Goal: Transaction & Acquisition: Purchase product/service

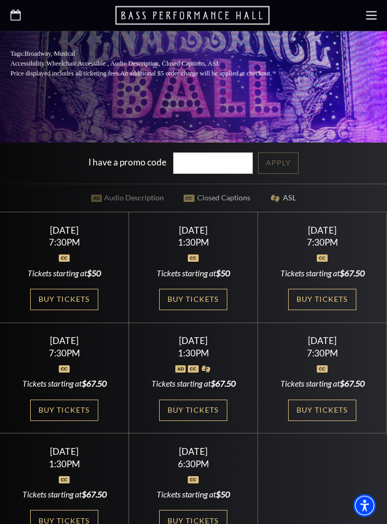
scroll to position [308, 0]
click at [331, 310] on link "Buy Tickets" at bounding box center [322, 299] width 68 height 21
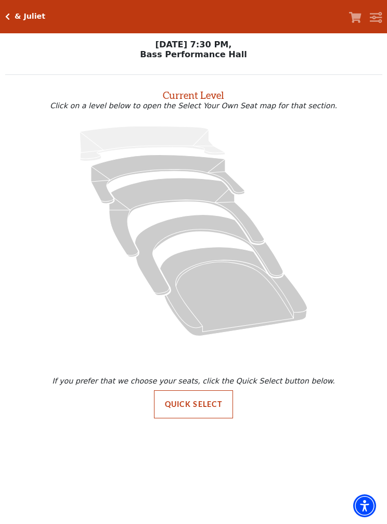
click at [205, 404] on button "Quick Select" at bounding box center [194, 404] width 80 height 28
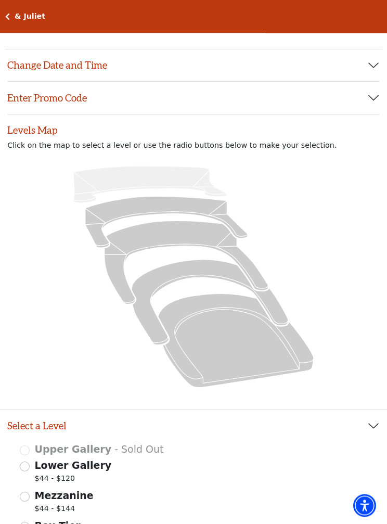
scroll to position [34, 0]
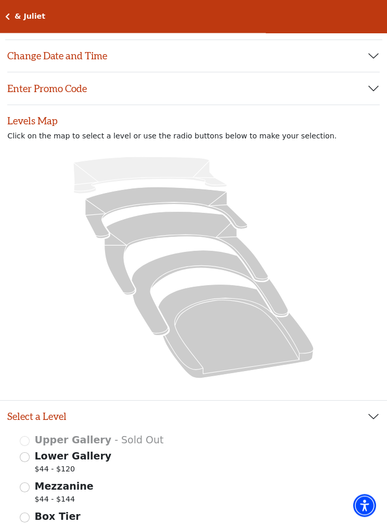
click at [233, 327] on icon at bounding box center [236, 332] width 156 height 94
radio input "true"
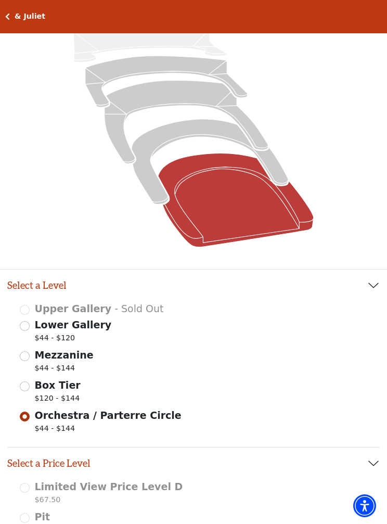
scroll to position [166, 0]
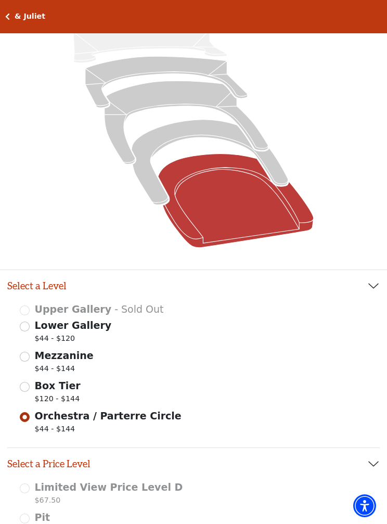
click at [191, 134] on icon at bounding box center [210, 162] width 157 height 85
radio input "true"
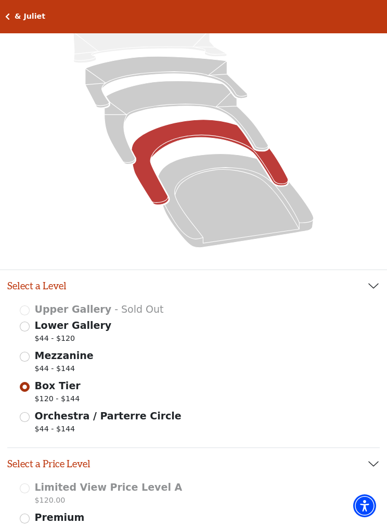
click at [181, 96] on icon at bounding box center [187, 122] width 164 height 83
radio input "true"
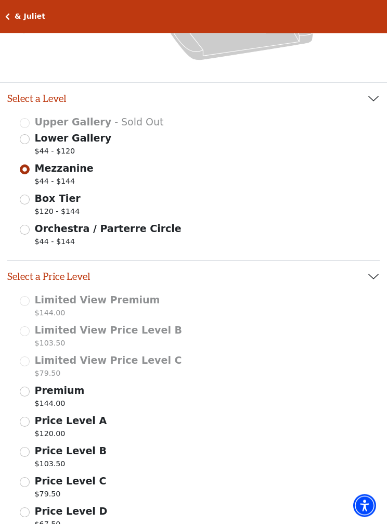
scroll to position [355, 0]
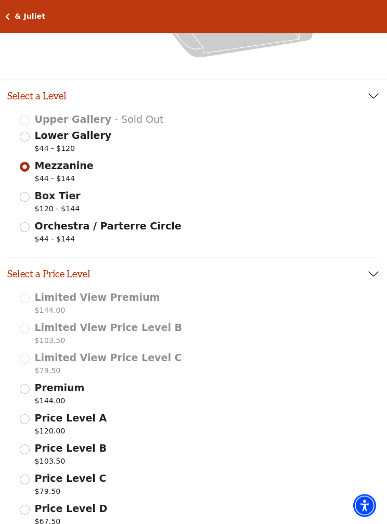
click at [31, 386] on div "Premium $144.00" at bounding box center [194, 395] width 348 height 29
click at [35, 383] on span "Premium" at bounding box center [60, 388] width 50 height 11
click at [0, 0] on input "Premium $144.00" at bounding box center [0, 0] width 0 height 0
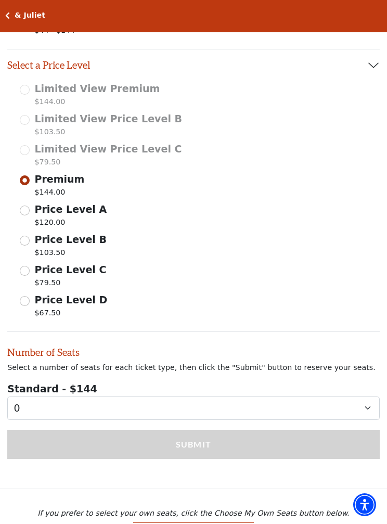
scroll to position [564, 0]
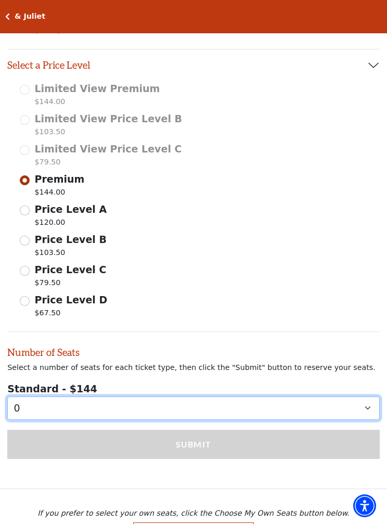
click at [375, 409] on select "0 1 2 3 4 5 6 7 8 9" at bounding box center [193, 408] width 373 height 23
select select "4"
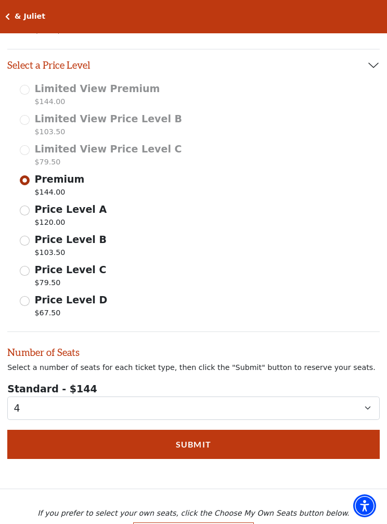
click at [218, 440] on button "Submit" at bounding box center [193, 444] width 373 height 29
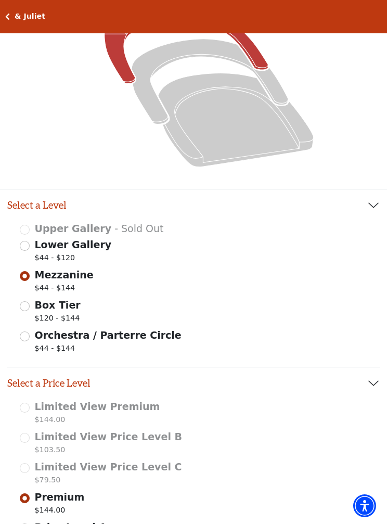
scroll to position [244, 0]
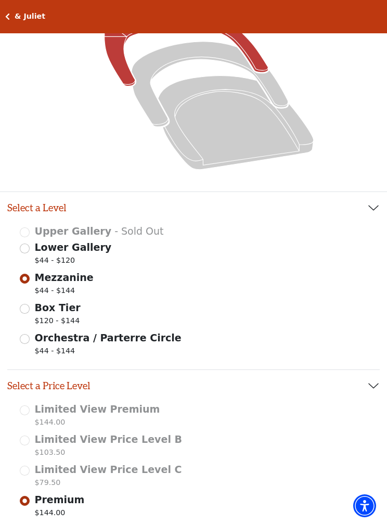
click at [29, 277] on input "Mezzanine $44 - $144" at bounding box center [25, 279] width 10 height 10
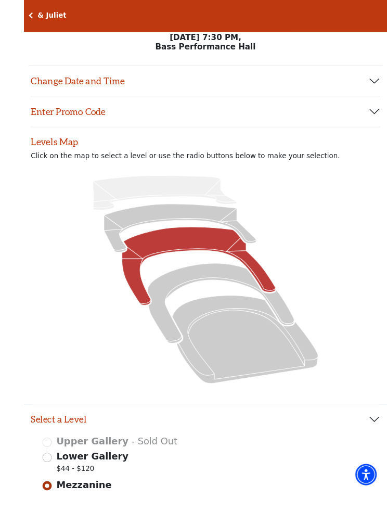
scroll to position [34, 0]
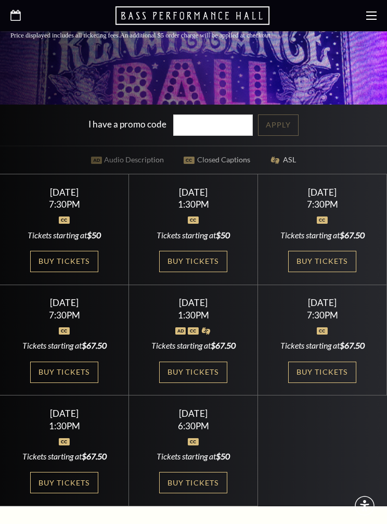
scroll to position [346, 0]
click at [71, 383] on link "Buy Tickets" at bounding box center [64, 372] width 68 height 21
click at [324, 272] on link "Buy Tickets" at bounding box center [322, 261] width 68 height 21
click at [209, 383] on link "Buy Tickets" at bounding box center [193, 372] width 68 height 21
click at [332, 383] on link "Buy Tickets" at bounding box center [322, 372] width 68 height 21
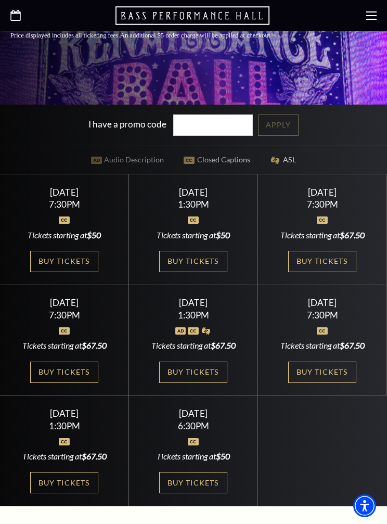
click at [200, 383] on link "Buy Tickets" at bounding box center [193, 372] width 68 height 21
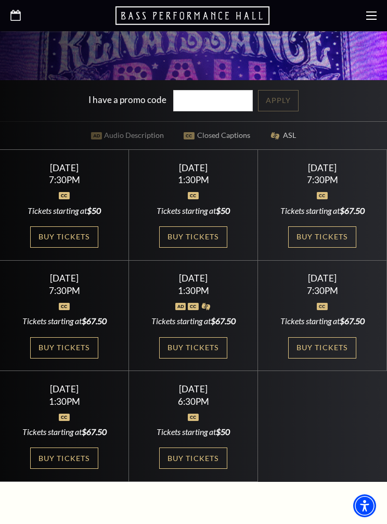
scroll to position [372, 0]
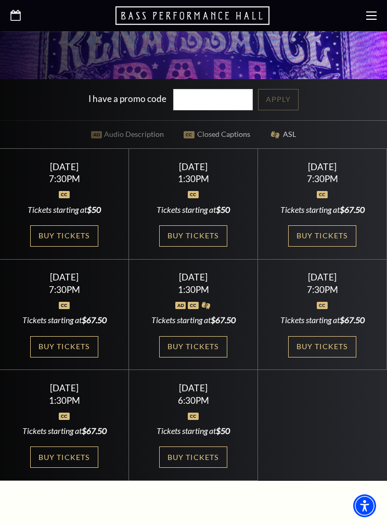
click at [78, 468] on link "Buy Tickets" at bounding box center [64, 457] width 68 height 21
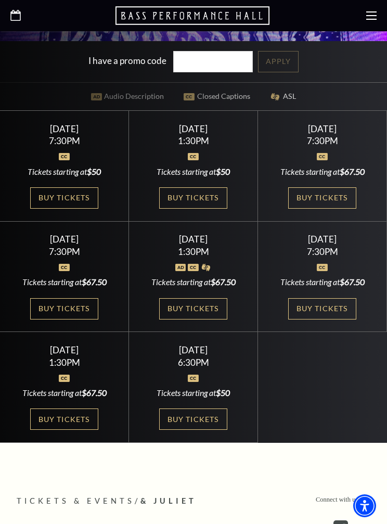
click at [79, 209] on link "Buy Tickets" at bounding box center [64, 197] width 68 height 21
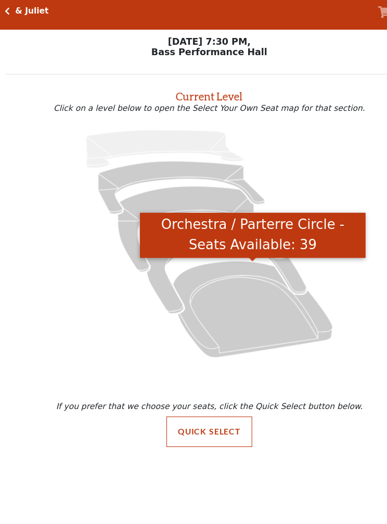
click at [222, 277] on icon "Orchestra / Parterre Circle - Seats Available: 39" at bounding box center [233, 291] width 147 height 89
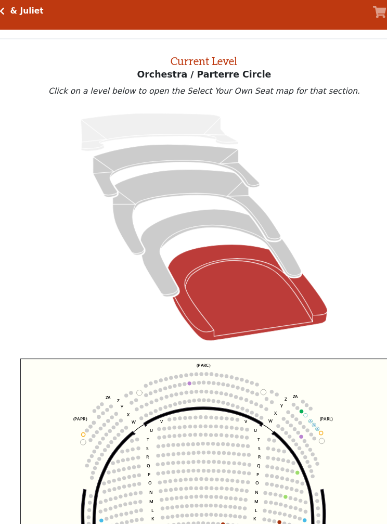
scroll to position [33, 0]
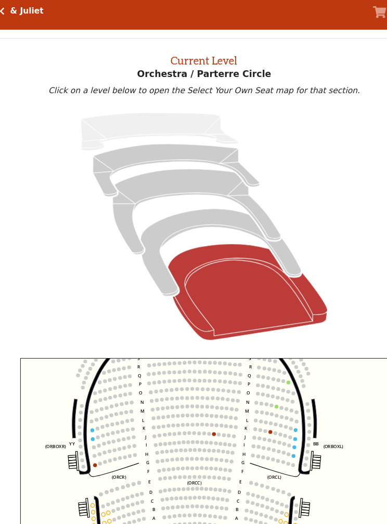
click at [183, 206] on icon "Box Tier - Seats Available: 24" at bounding box center [209, 239] width 148 height 81
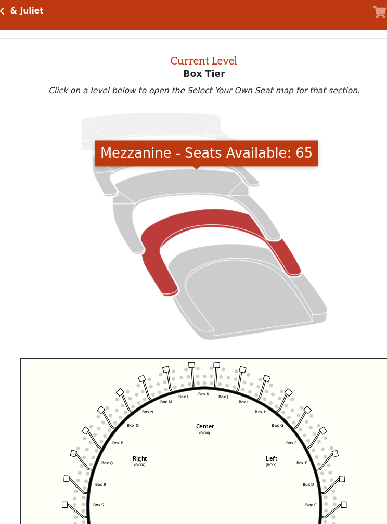
click at [171, 173] on icon "Mezzanine - Seats Available: 65" at bounding box center [186, 201] width 155 height 79
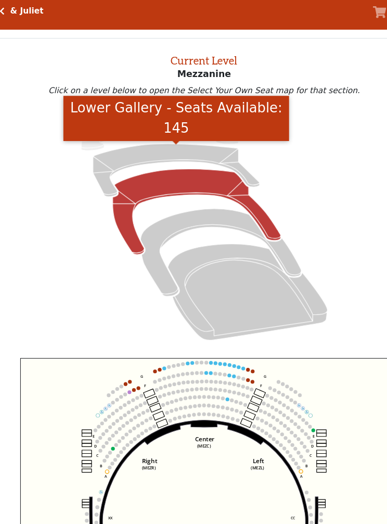
click at [161, 142] on icon "Lower Gallery - Seats Available: 145" at bounding box center [168, 163] width 154 height 49
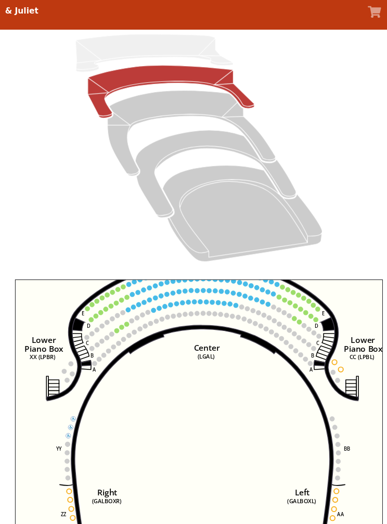
scroll to position [106, 0]
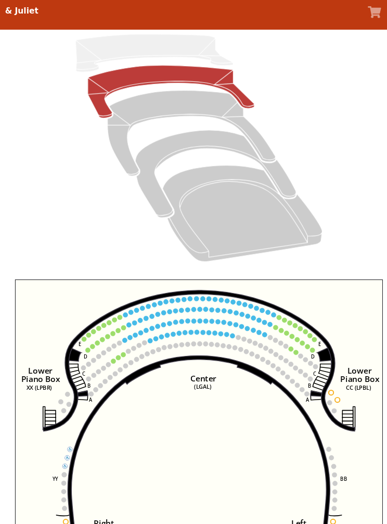
click at [195, 311] on circle at bounding box center [197, 313] width 5 height 5
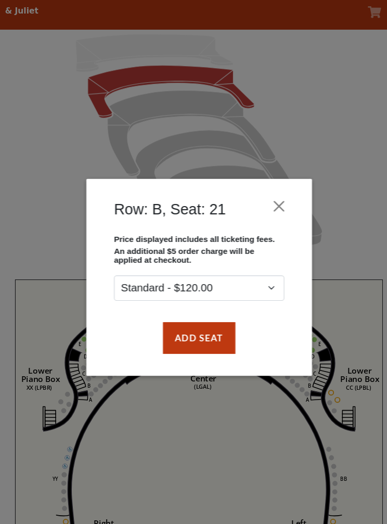
click at [258, 191] on button "Close" at bounding box center [268, 196] width 20 height 20
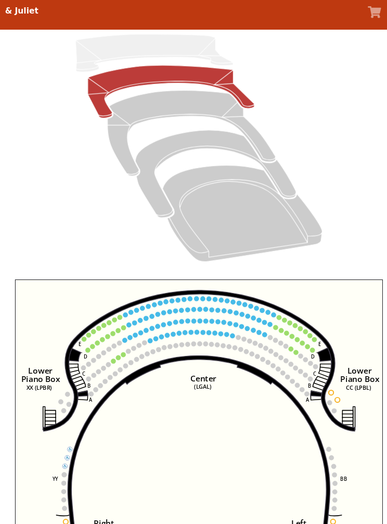
click at [278, 324] on icon "Right (GALBOXR) E D C B A E D C B A YY ZZ Left (GALBOXL) BB AA Center Lower Pia…" at bounding box center [194, 387] width 340 height 247
click at [117, 309] on circle at bounding box center [119, 311] width 5 height 5
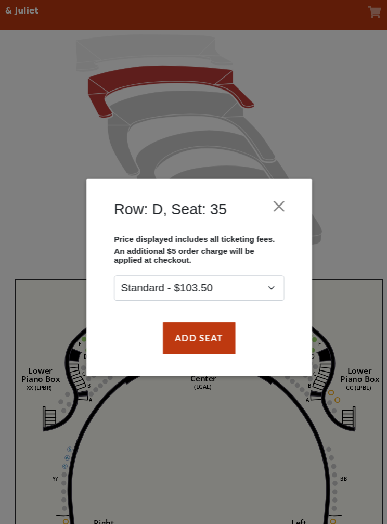
click at [258, 193] on button "Close" at bounding box center [268, 196] width 20 height 20
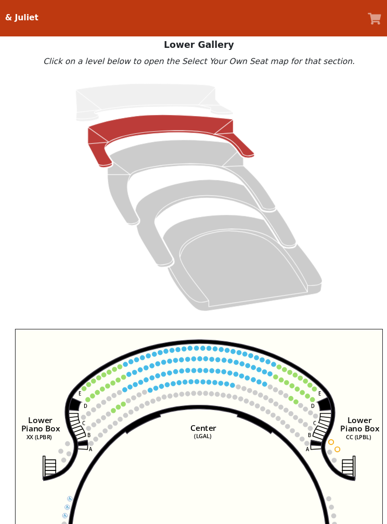
scroll to position [0, 0]
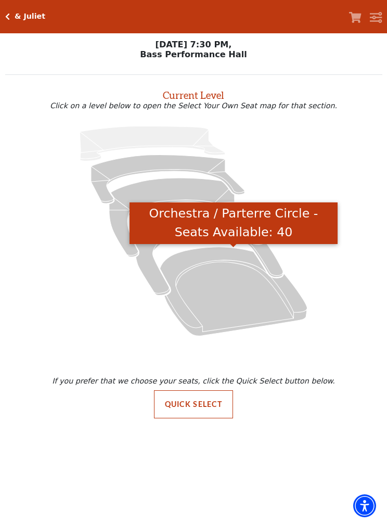
click at [224, 293] on icon "Orchestra / Parterre Circle - Seats Available: 40" at bounding box center [233, 291] width 147 height 89
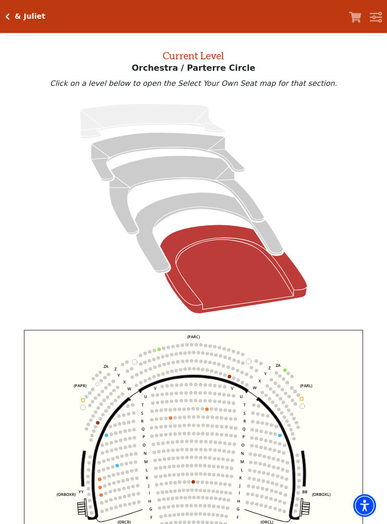
scroll to position [40, 0]
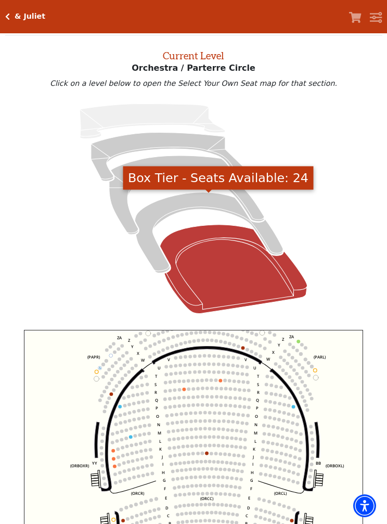
click at [191, 201] on icon "Box Tier - Seats Available: 24" at bounding box center [209, 233] width 148 height 81
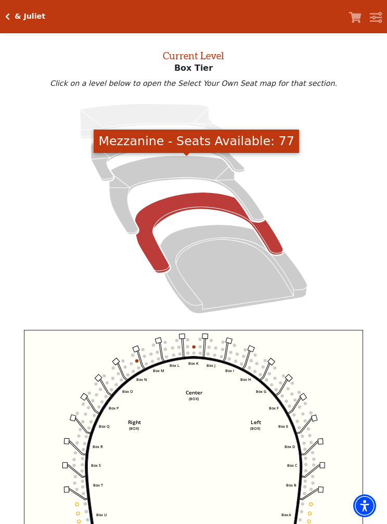
click at [165, 167] on icon "Mezzanine - Seats Available: 77" at bounding box center [186, 195] width 155 height 79
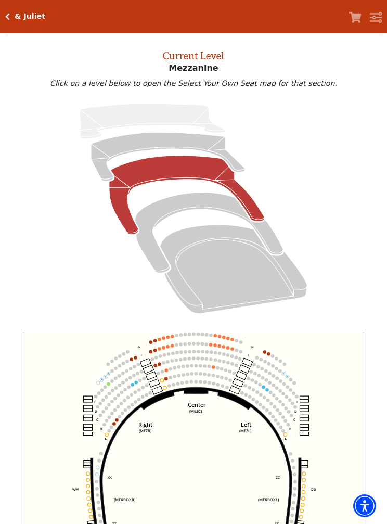
click at [162, 147] on icon "Lower Gallery - Seats Available: 163" at bounding box center [168, 157] width 154 height 49
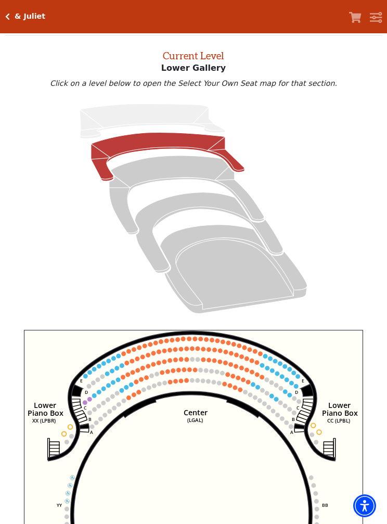
click at [247, 379] on icon "Right (GALBOXR) E D C B A E D C B A YY ZZ Left (GALBOXL) BB AA Center Lower Pia…" at bounding box center [194, 453] width 340 height 247
click at [246, 377] on icon "Right (GALBOXR) E D C B A E D C B A YY ZZ Left (GALBOXL) BB AA Center Lower Pia…" at bounding box center [194, 453] width 340 height 247
click at [237, 379] on circle at bounding box center [238, 378] width 5 height 5
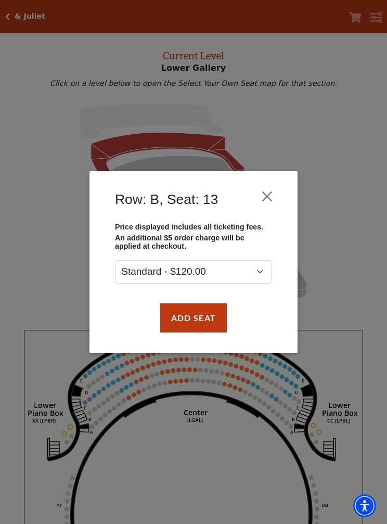
click at [269, 197] on button "Close" at bounding box center [268, 196] width 20 height 20
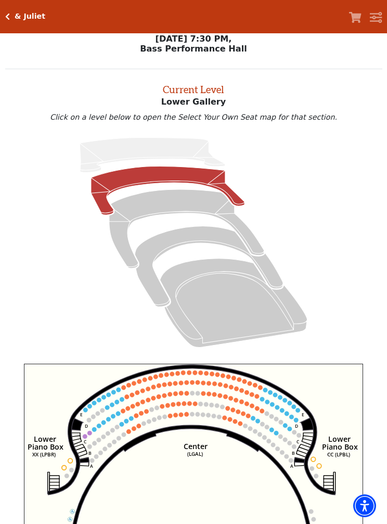
scroll to position [5, 0]
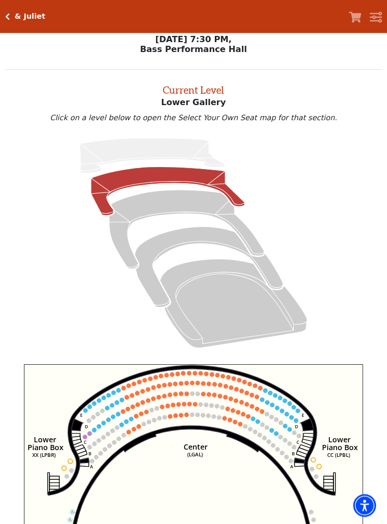
click at [20, 12] on h5 "& Juliet" at bounding box center [30, 16] width 31 height 9
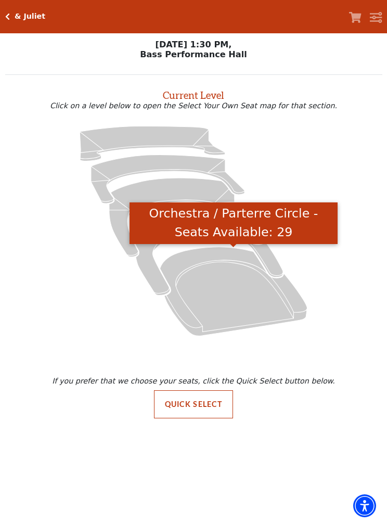
click at [230, 303] on icon "Orchestra / Parterre Circle - Seats Available: 29" at bounding box center [233, 291] width 147 height 89
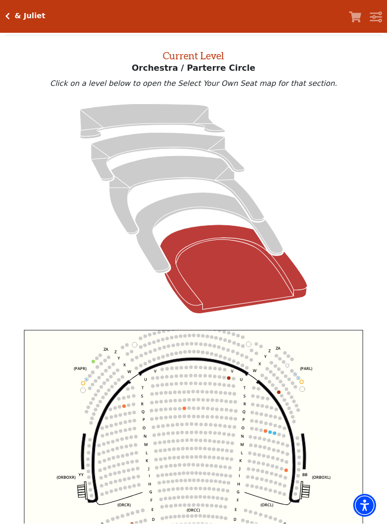
scroll to position [40, 0]
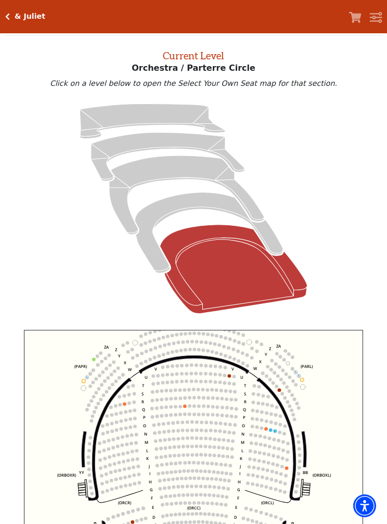
click at [354, 360] on icon "Left (ORPITL) Right (ORPITR) Center (ORPITC) ZZ AA YY BB ZA ZA (ORCL) (ORCR) (O…" at bounding box center [194, 453] width 340 height 247
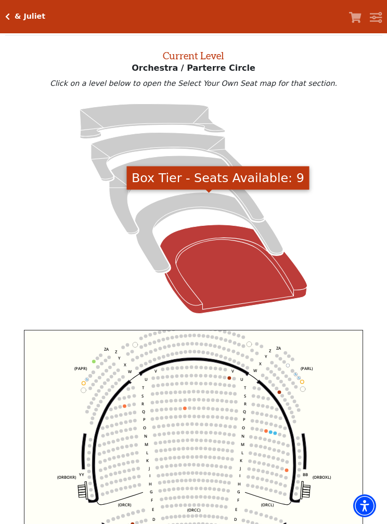
click at [193, 207] on icon "Box Tier - Seats Available: 9" at bounding box center [209, 233] width 148 height 81
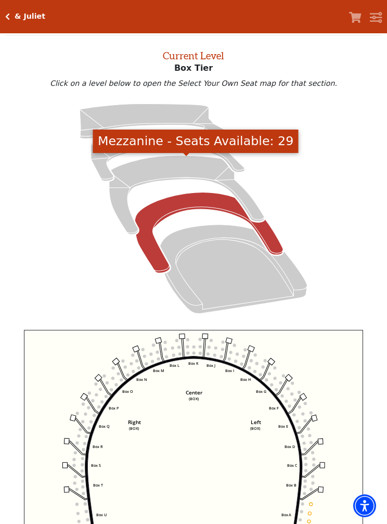
click at [169, 172] on icon "Mezzanine - Seats Available: 29" at bounding box center [186, 195] width 155 height 79
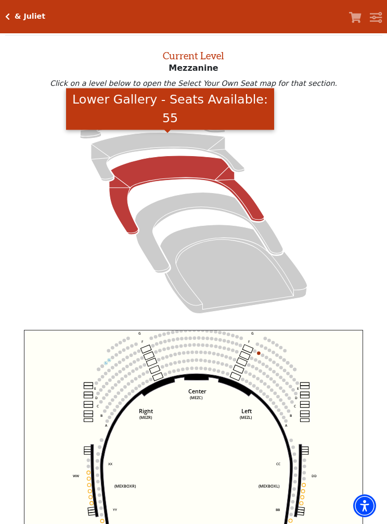
click at [169, 147] on icon "Lower Gallery - Seats Available: 55" at bounding box center [168, 157] width 154 height 49
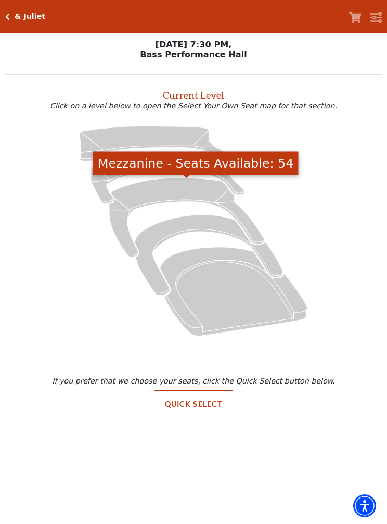
click at [173, 195] on icon "Mezzanine - Seats Available: 54" at bounding box center [186, 217] width 155 height 79
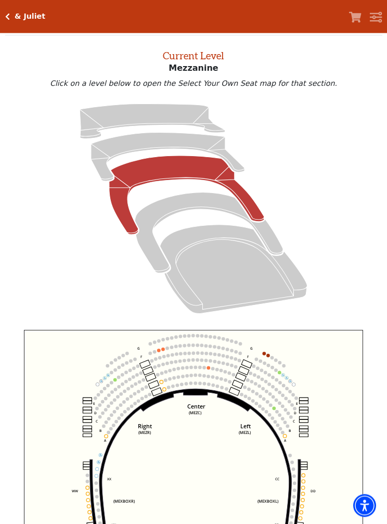
scroll to position [40, 0]
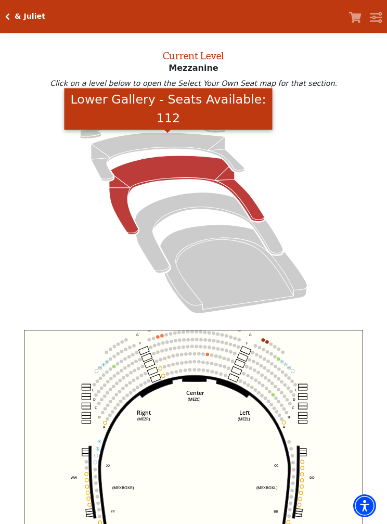
click at [159, 149] on icon "Lower Gallery - Seats Available: 112" at bounding box center [168, 157] width 154 height 49
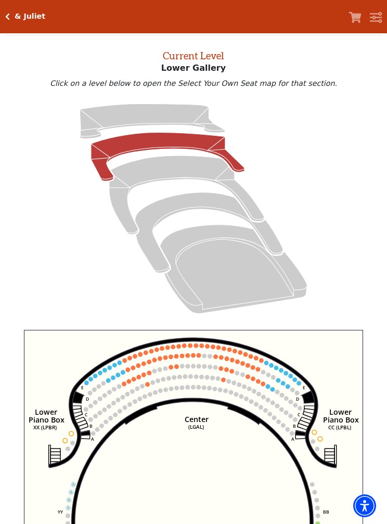
click at [149, 114] on icon "Upper Gallery - Seats Available: 163" at bounding box center [152, 121] width 145 height 35
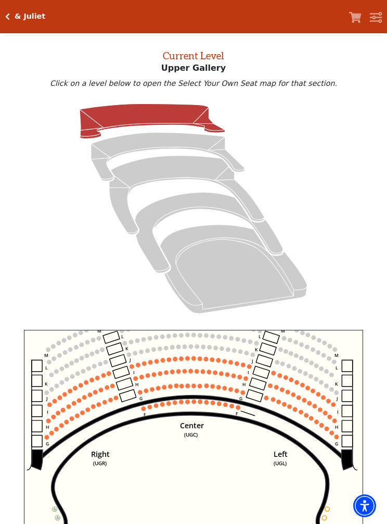
click at [196, 403] on use "Seat Selected" at bounding box center [194, 401] width 5 height 5
click at [200, 404] on circle at bounding box center [200, 402] width 5 height 5
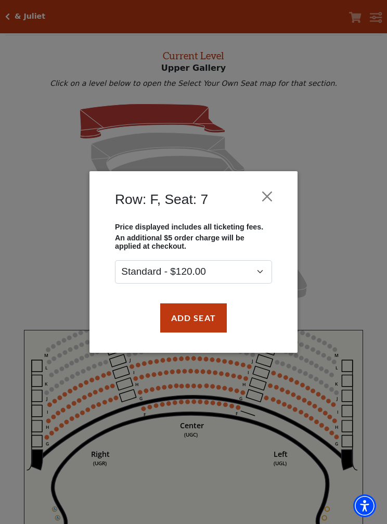
click at [266, 195] on button "Close" at bounding box center [268, 196] width 20 height 20
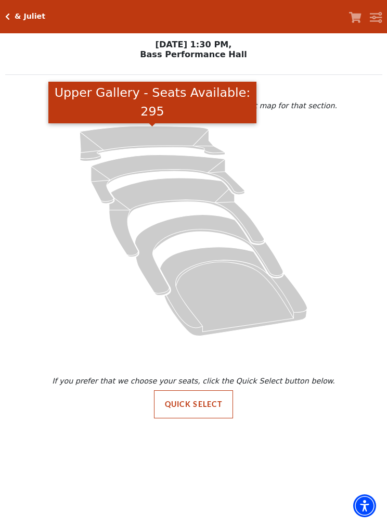
click at [160, 131] on icon "Upper Gallery - Seats Available: 295" at bounding box center [152, 143] width 145 height 35
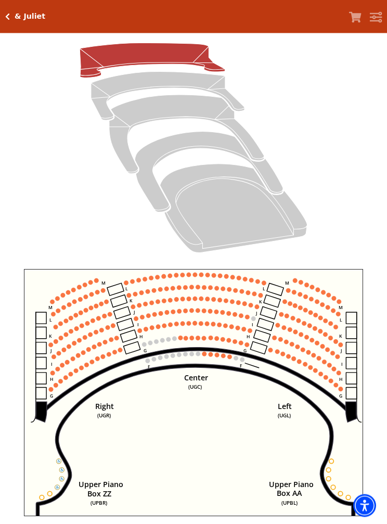
scroll to position [100, 0]
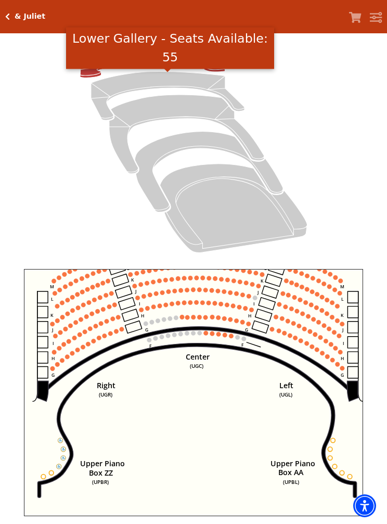
click at [156, 89] on icon "Lower Gallery - Seats Available: 55" at bounding box center [168, 96] width 154 height 49
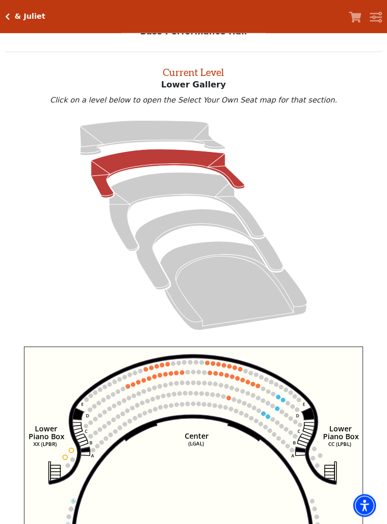
scroll to position [39, 0]
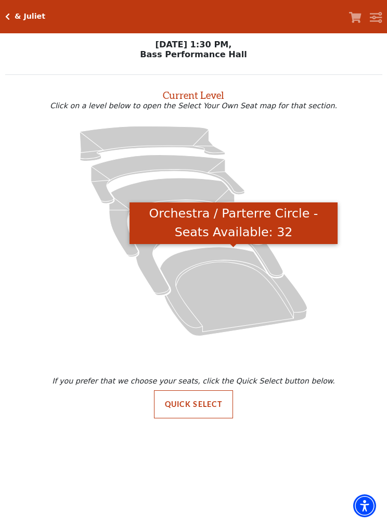
click at [226, 306] on icon "Orchestra / Parterre Circle - Seats Available: 32" at bounding box center [233, 291] width 147 height 89
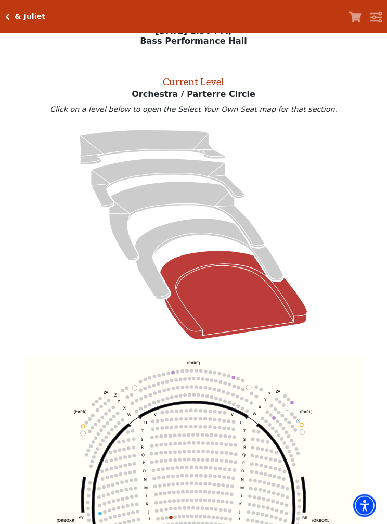
scroll to position [40, 0]
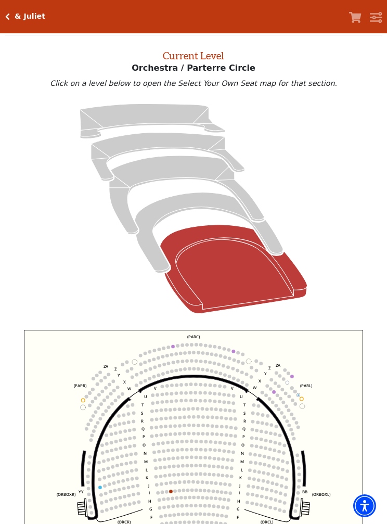
click at [177, 171] on icon "Mezzanine - Seats Available: 45" at bounding box center [186, 195] width 155 height 79
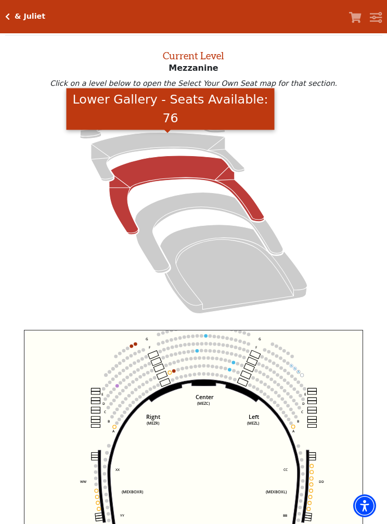
click at [163, 144] on icon "Lower Gallery - Seats Available: 76" at bounding box center [168, 157] width 154 height 49
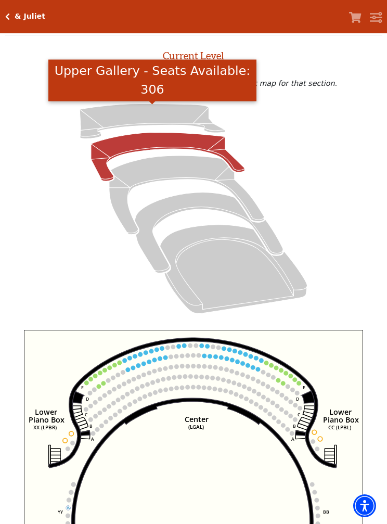
click at [147, 119] on icon "Upper Gallery - Seats Available: 306" at bounding box center [152, 121] width 145 height 35
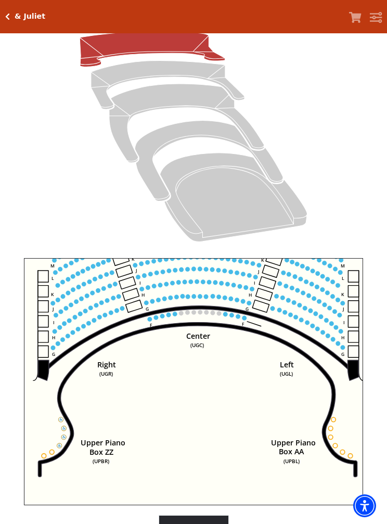
scroll to position [111, 0]
click at [156, 318] on circle at bounding box center [156, 318] width 5 height 5
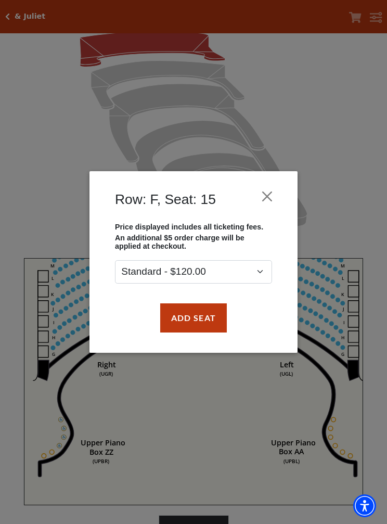
click at [269, 198] on button "Close" at bounding box center [268, 196] width 20 height 20
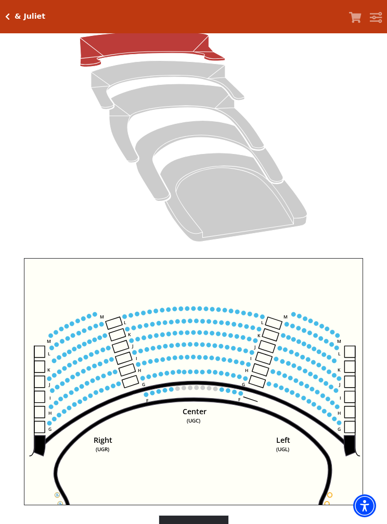
click at [30, 17] on h5 "& Juliet" at bounding box center [30, 16] width 31 height 9
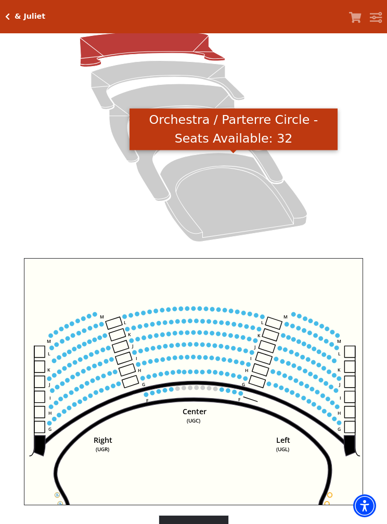
click at [230, 200] on icon "Orchestra / Parterre Circle - Seats Available: 32" at bounding box center [233, 197] width 147 height 89
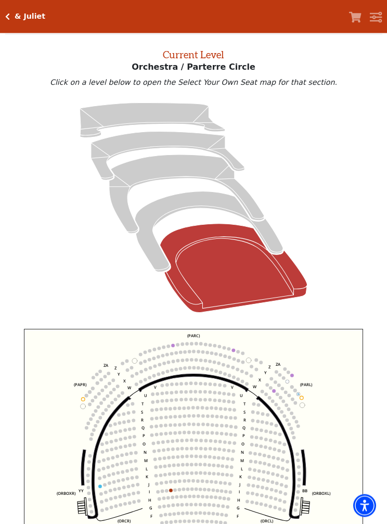
scroll to position [41, 0]
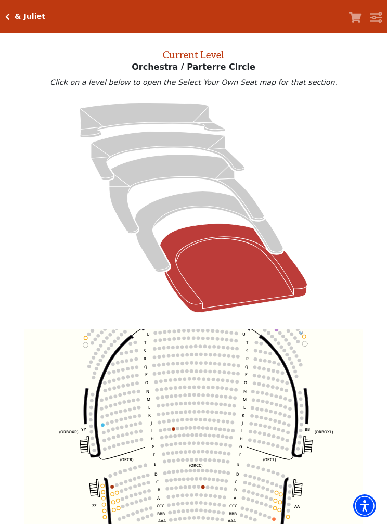
click at [358, 341] on icon "Left (ORPITL) Right (ORPITR) Center (ORPITC) ZZ AA YY BB ZA ZA (ORCL) (ORCR) (O…" at bounding box center [194, 452] width 340 height 247
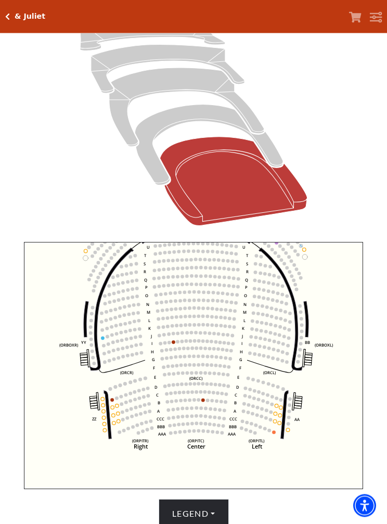
scroll to position [128, 0]
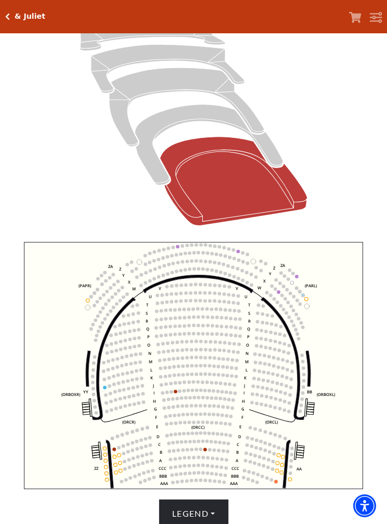
click at [34, 12] on h5 "& Juliet" at bounding box center [30, 16] width 31 height 9
click at [23, 18] on h5 "& Juliet" at bounding box center [30, 16] width 31 height 9
click at [18, 16] on h5 "& Juliet" at bounding box center [30, 16] width 31 height 9
click at [10, 13] on div "& Juliet" at bounding box center [28, 16] width 36 height 9
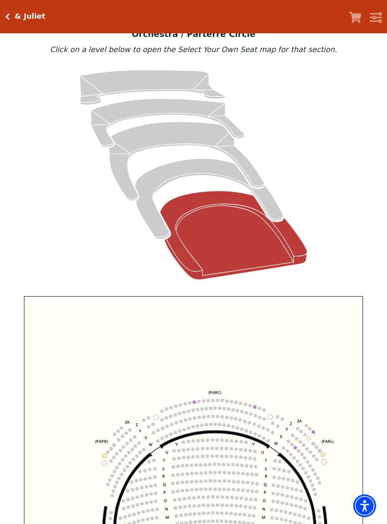
scroll to position [0, 0]
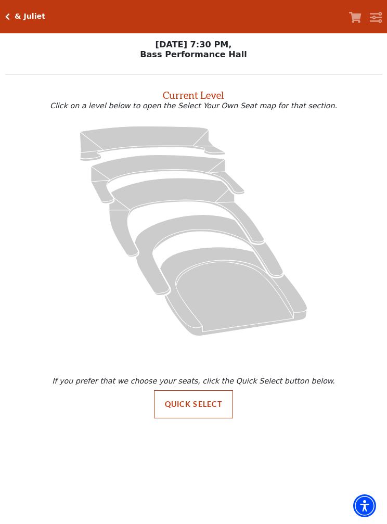
click at [231, 294] on icon "Orchestra / Parterre Circle - Seats Available: 20" at bounding box center [233, 291] width 147 height 89
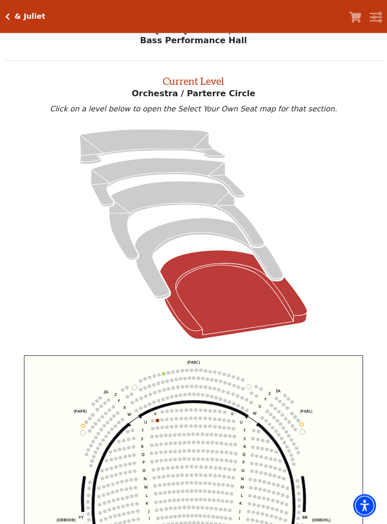
scroll to position [40, 0]
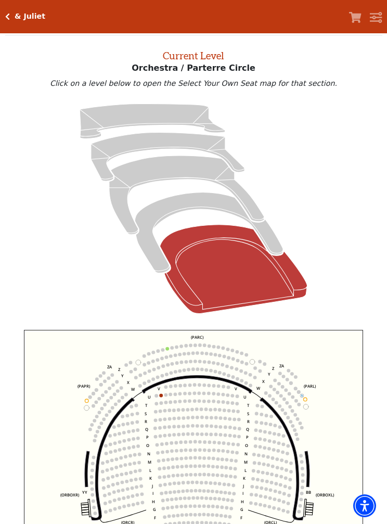
click at [191, 206] on icon "Box Tier - Seats Available: 5" at bounding box center [209, 233] width 148 height 81
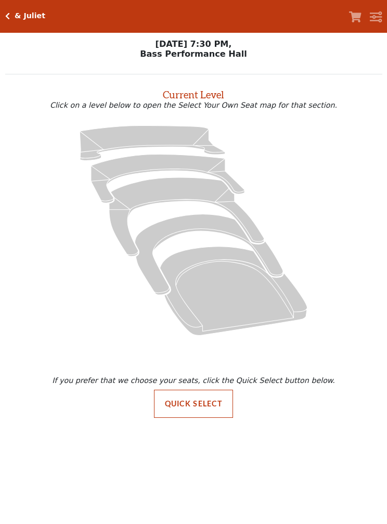
scroll to position [1, 0]
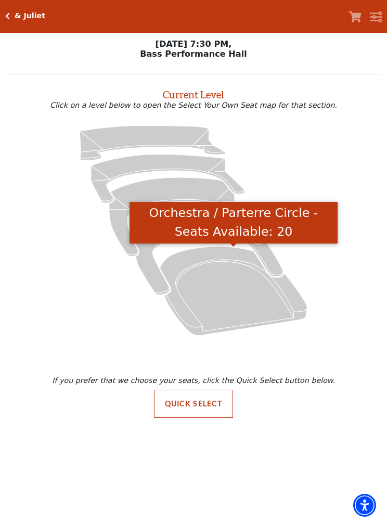
click at [221, 286] on icon "Orchestra / Parterre Circle - Seats Available: 20" at bounding box center [233, 291] width 147 height 89
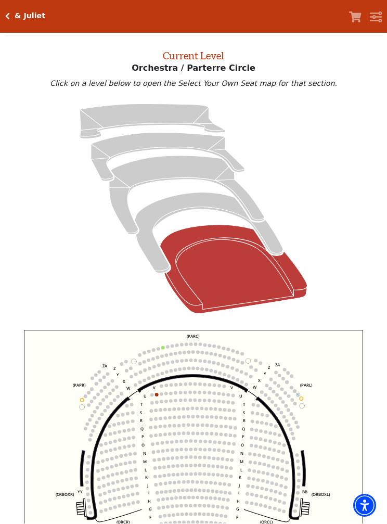
scroll to position [40, 0]
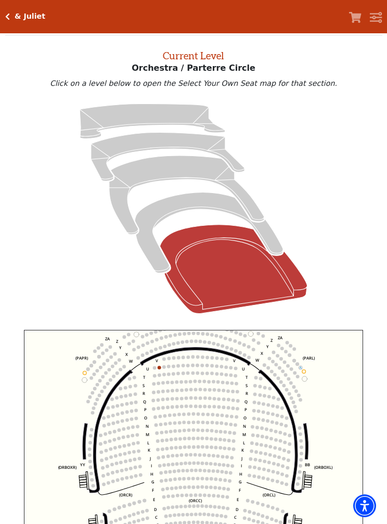
click at [176, 168] on icon "Mezzanine - Seats Available: 33" at bounding box center [186, 195] width 155 height 79
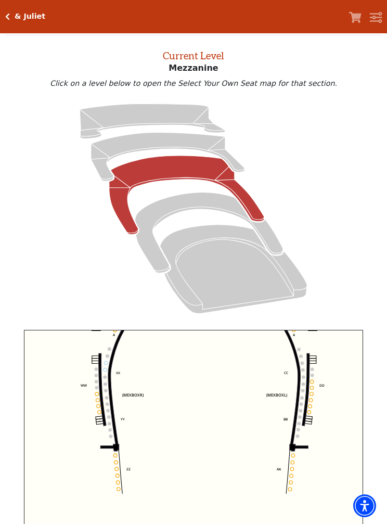
click at [293, 458] on circle at bounding box center [293, 456] width 4 height 4
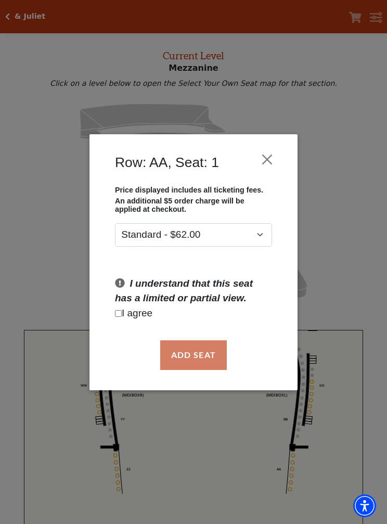
click at [266, 159] on button "Close" at bounding box center [268, 159] width 20 height 20
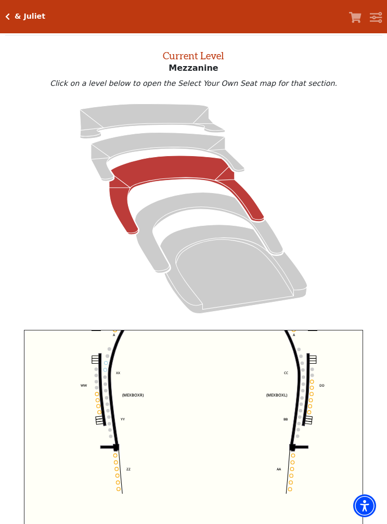
click at [169, 145] on icon "Lower Gallery - Seats Available: 78" at bounding box center [168, 157] width 154 height 49
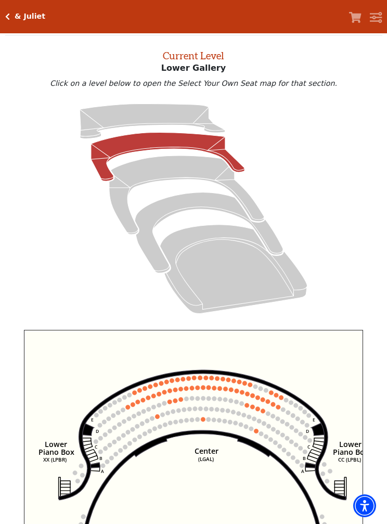
click at [160, 116] on icon "Upper Gallery - Seats Available: 304" at bounding box center [152, 121] width 145 height 35
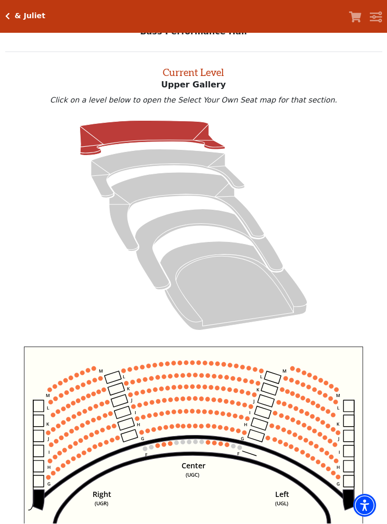
scroll to position [39, 0]
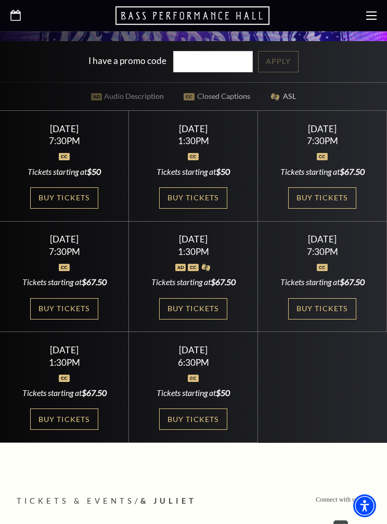
click at [213, 156] on div at bounding box center [194, 151] width 104 height 10
click at [204, 209] on link "Buy Tickets" at bounding box center [193, 197] width 68 height 21
click at [334, 209] on link "Buy Tickets" at bounding box center [322, 197] width 68 height 21
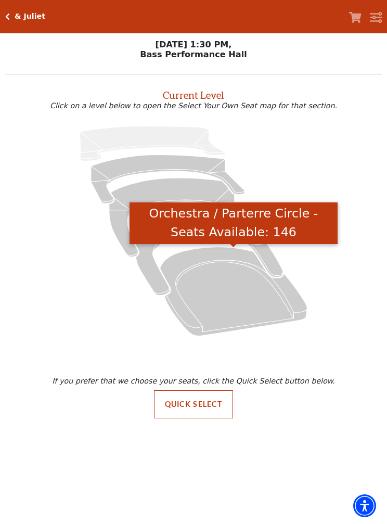
click at [240, 296] on icon "Orchestra / Parterre Circle - Seats Available: 146" at bounding box center [233, 291] width 147 height 89
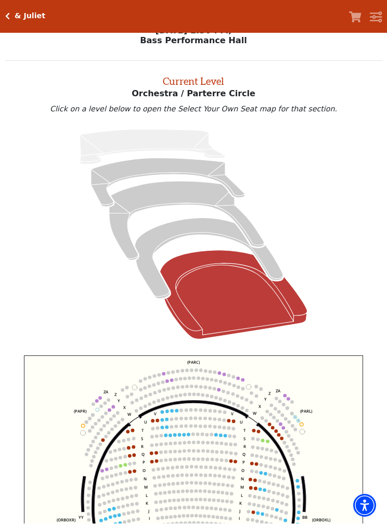
scroll to position [40, 0]
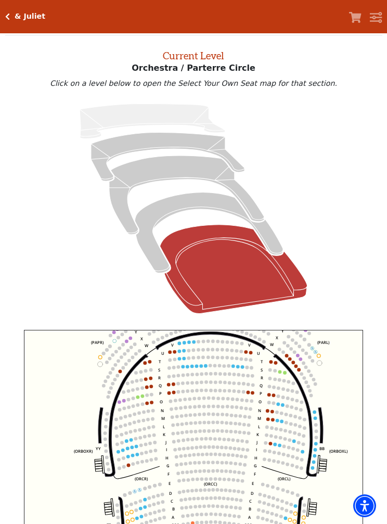
click at [177, 168] on icon "Mezzanine - Seats Available: 185" at bounding box center [186, 195] width 155 height 79
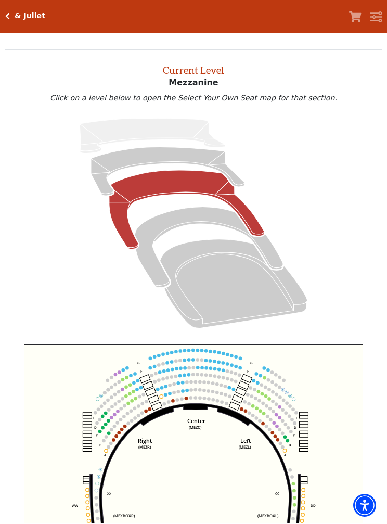
scroll to position [39, 0]
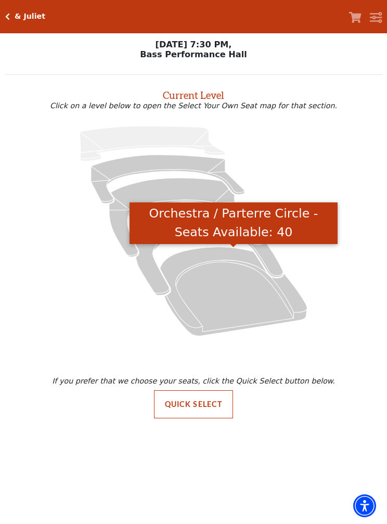
click at [241, 297] on icon "Orchestra / Parterre Circle - Seats Available: 40" at bounding box center [233, 291] width 147 height 89
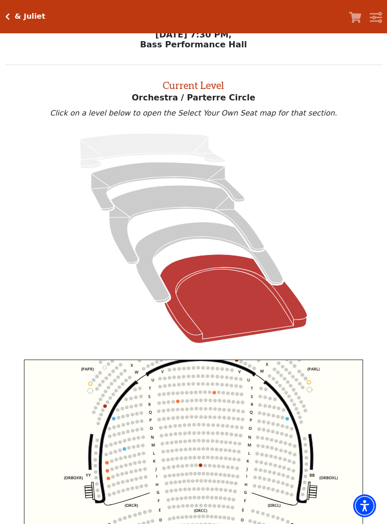
scroll to position [7, 0]
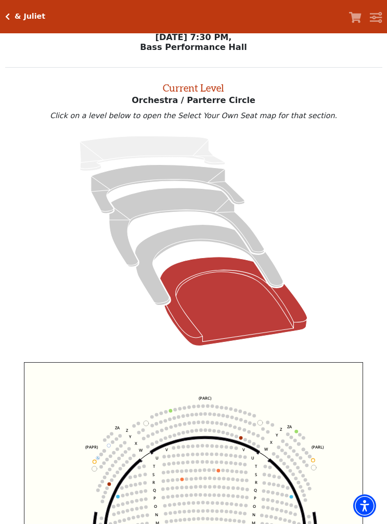
click at [182, 202] on icon "Mezzanine - Seats Available: 77" at bounding box center [186, 227] width 155 height 79
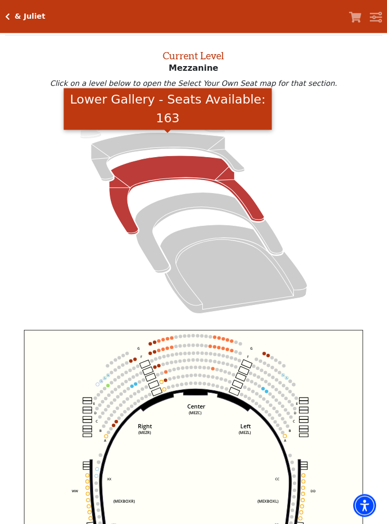
scroll to position [40, 0]
click at [162, 146] on icon "Lower Gallery - Seats Available: 163" at bounding box center [168, 157] width 154 height 49
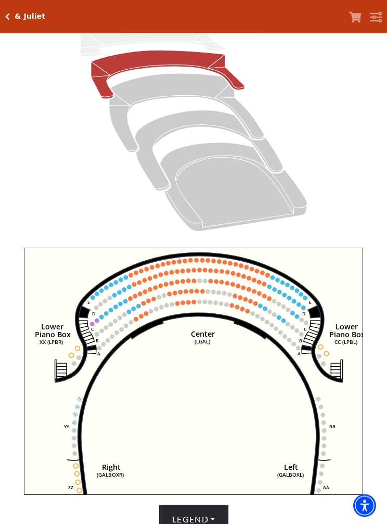
scroll to position [122, 0]
